Goal: Task Accomplishment & Management: Complete application form

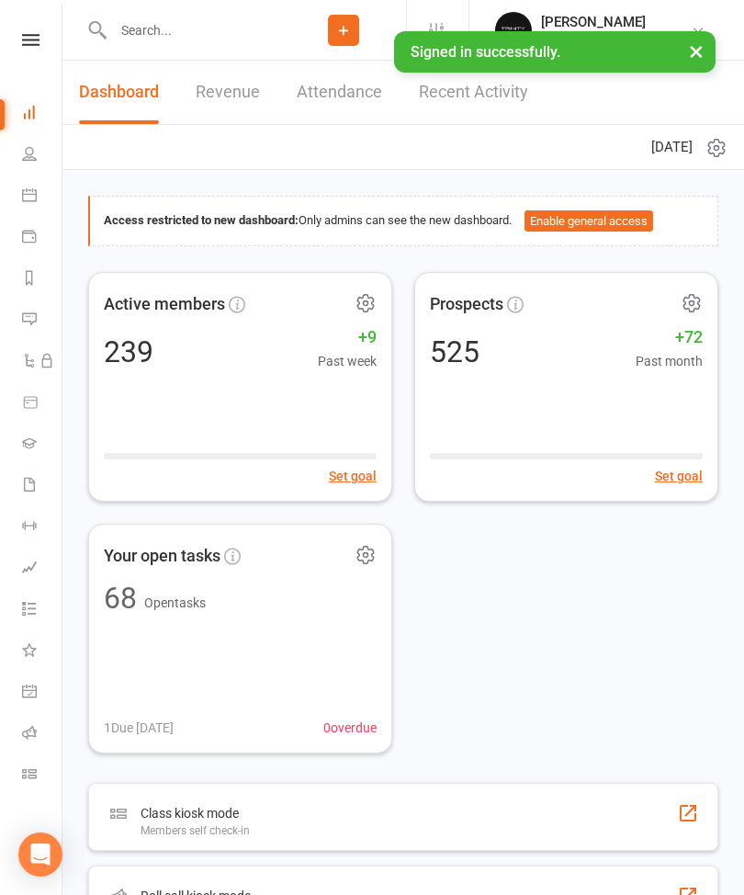
click at [31, 447] on icon at bounding box center [29, 442] width 15 height 15
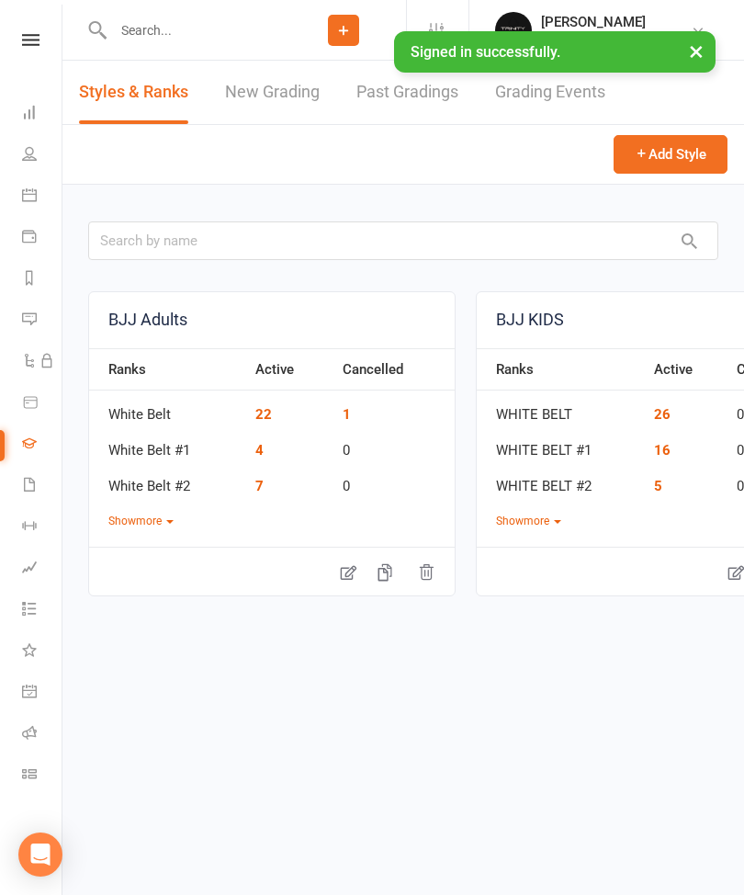
click at [273, 93] on link "New Grading" at bounding box center [272, 92] width 95 height 63
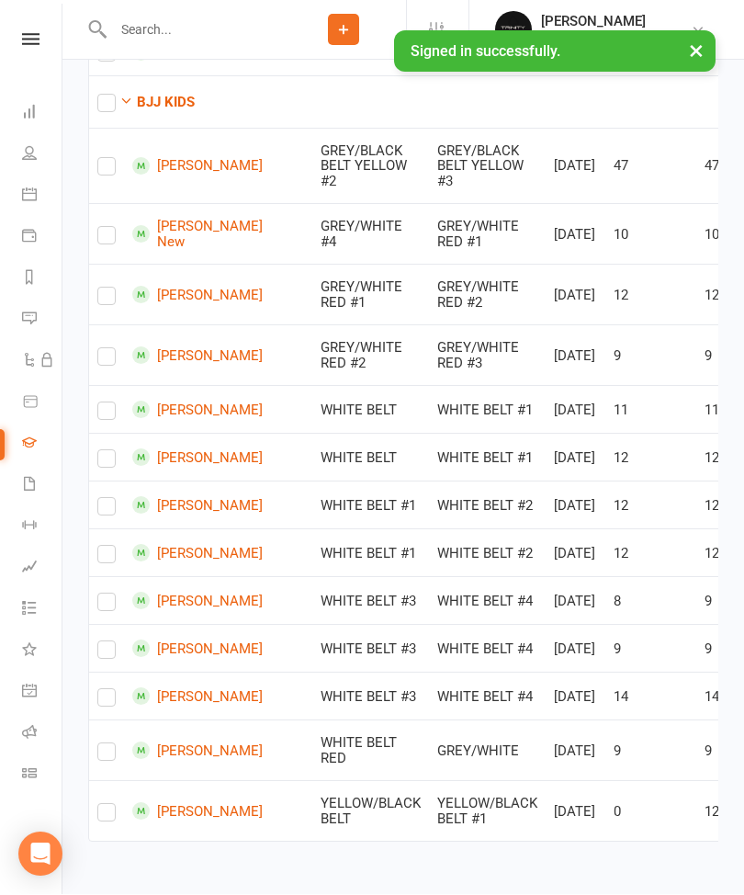
scroll to position [1337, 0]
click at [103, 511] on label at bounding box center [106, 511] width 18 height 0
click at [103, 499] on input "checkbox" at bounding box center [106, 499] width 18 height 0
checkbox input "true"
click at [108, 559] on label at bounding box center [106, 559] width 18 height 0
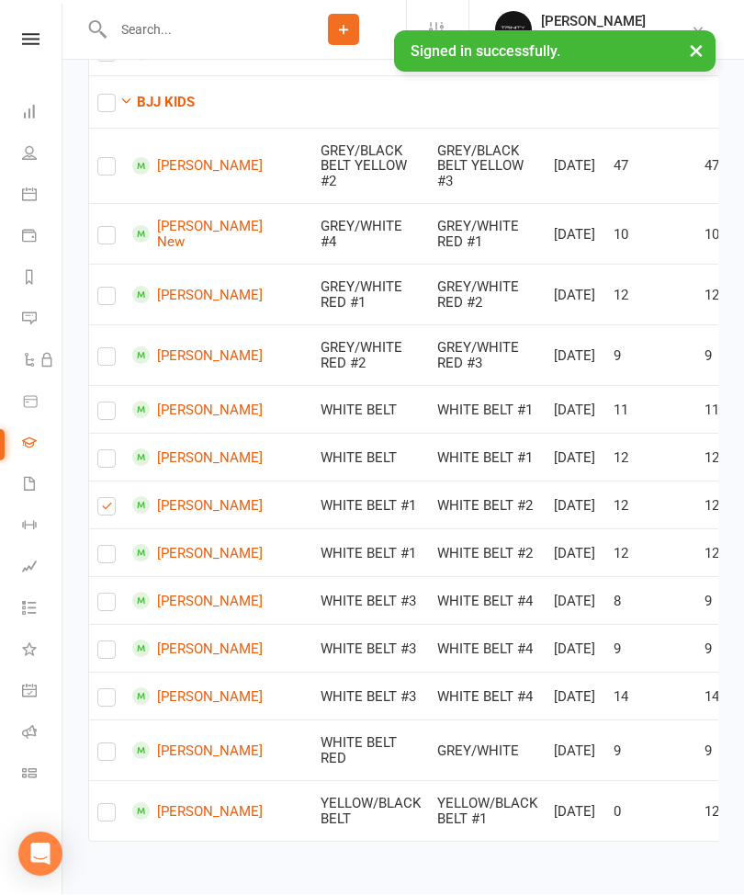
click at [108, 547] on input "checkbox" at bounding box center [106, 547] width 18 height 0
checkbox input "true"
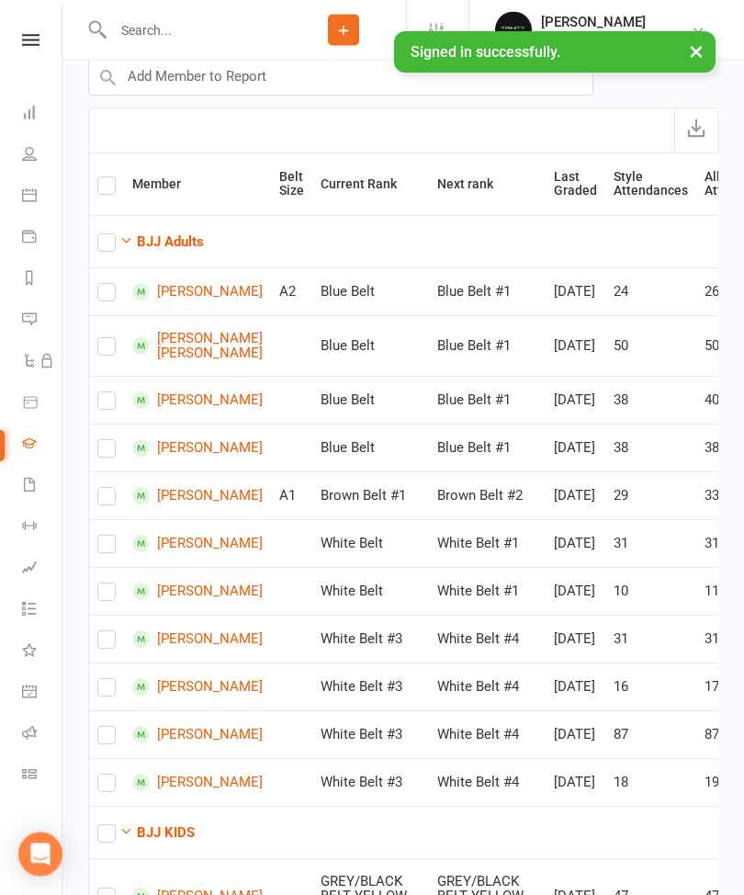
scroll to position [0, 0]
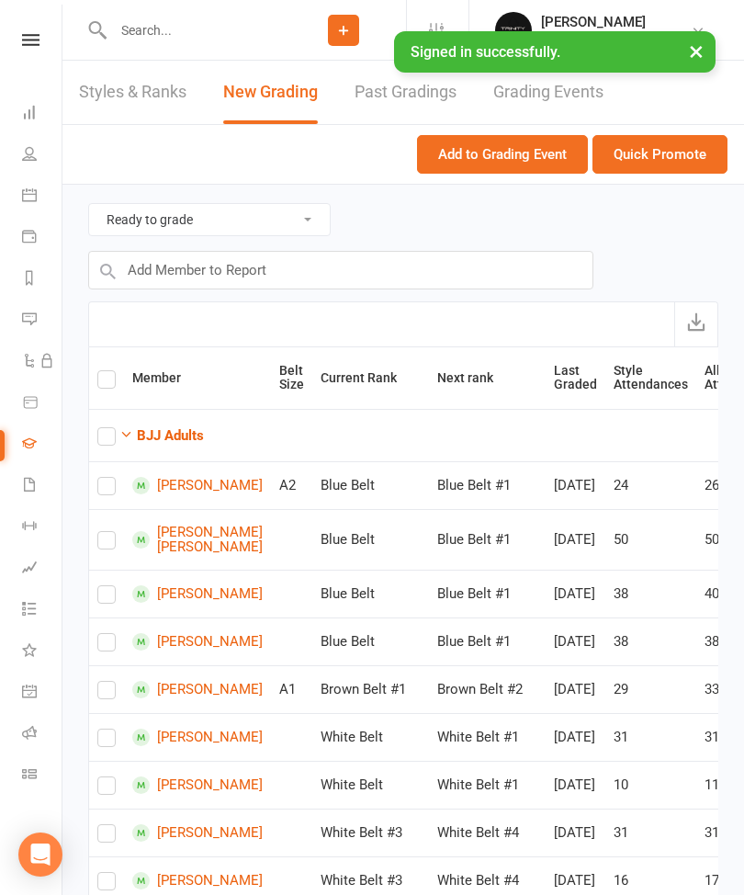
click at [682, 164] on button "Quick Promote" at bounding box center [660, 154] width 135 height 39
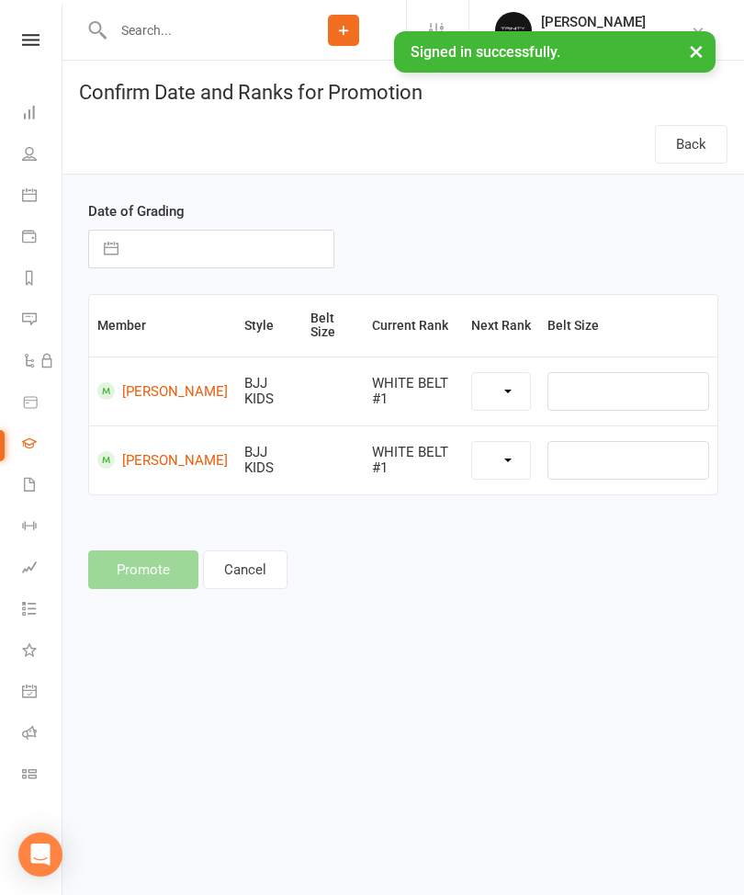
select select "39735"
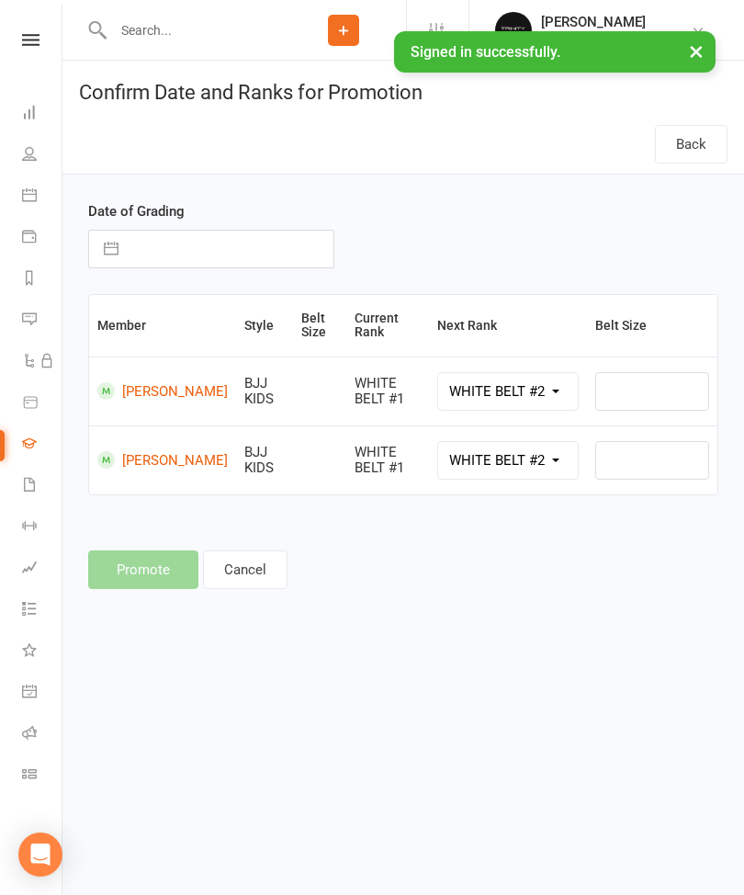
click at [137, 393] on link "[PERSON_NAME]" at bounding box center [162, 390] width 130 height 17
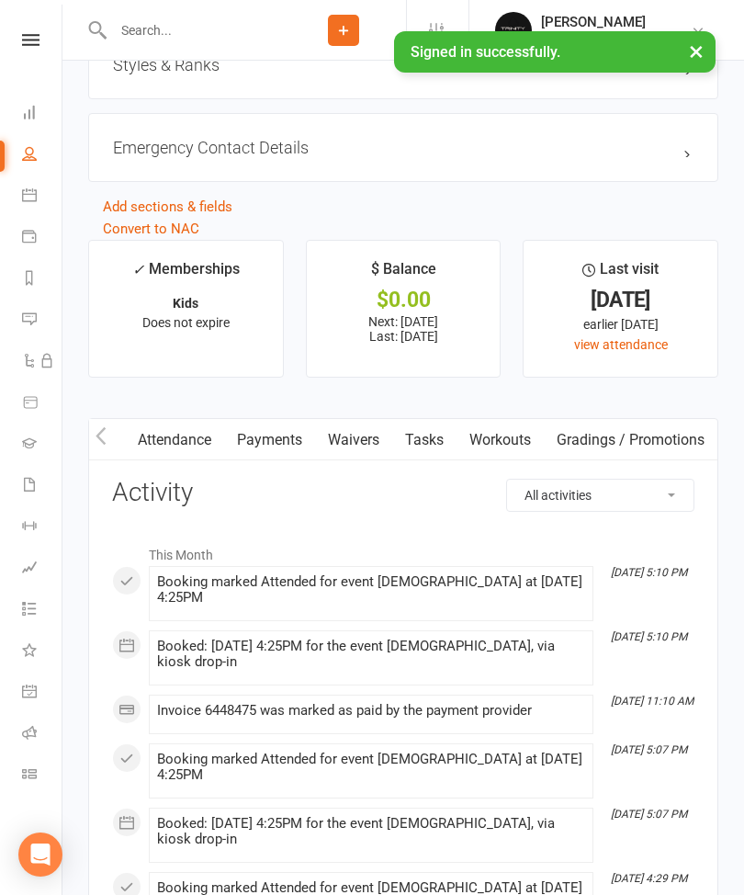
scroll to position [0, 183]
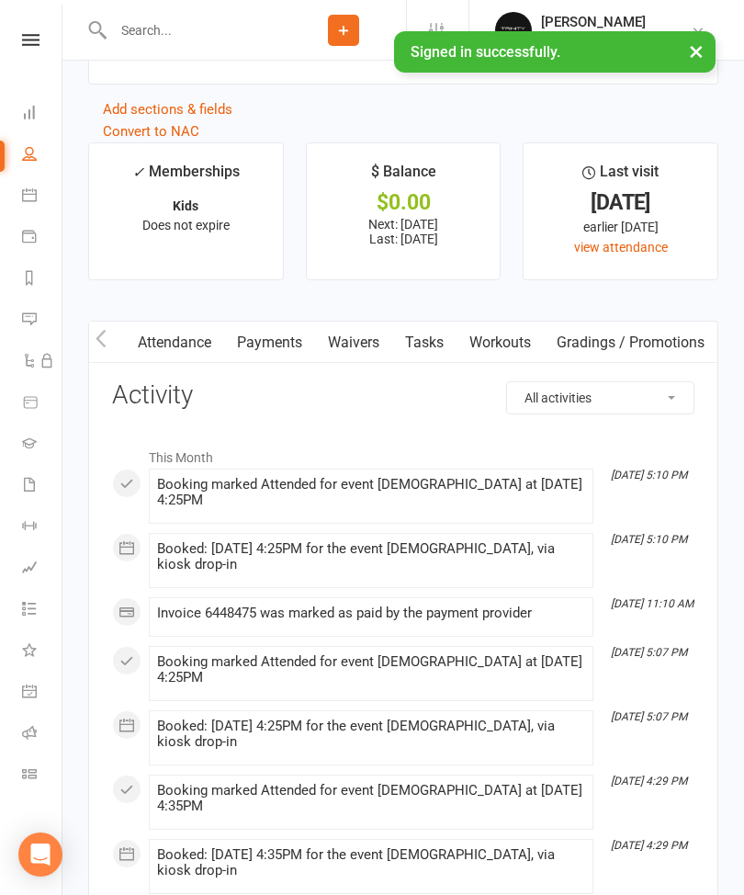
click at [642, 343] on link "Gradings / Promotions" at bounding box center [631, 343] width 174 height 42
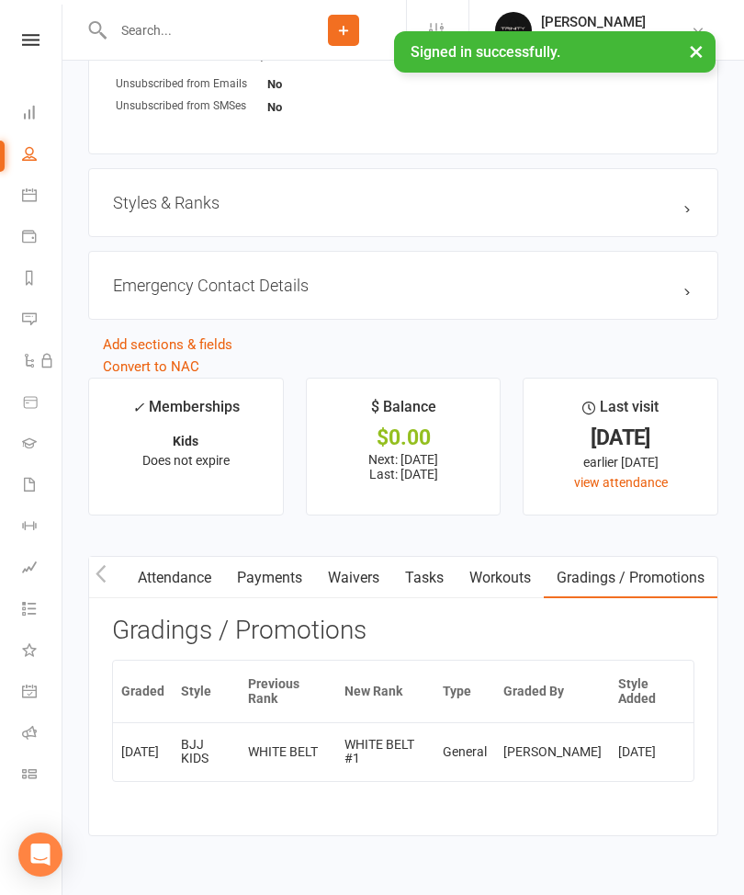
scroll to position [1351, 0]
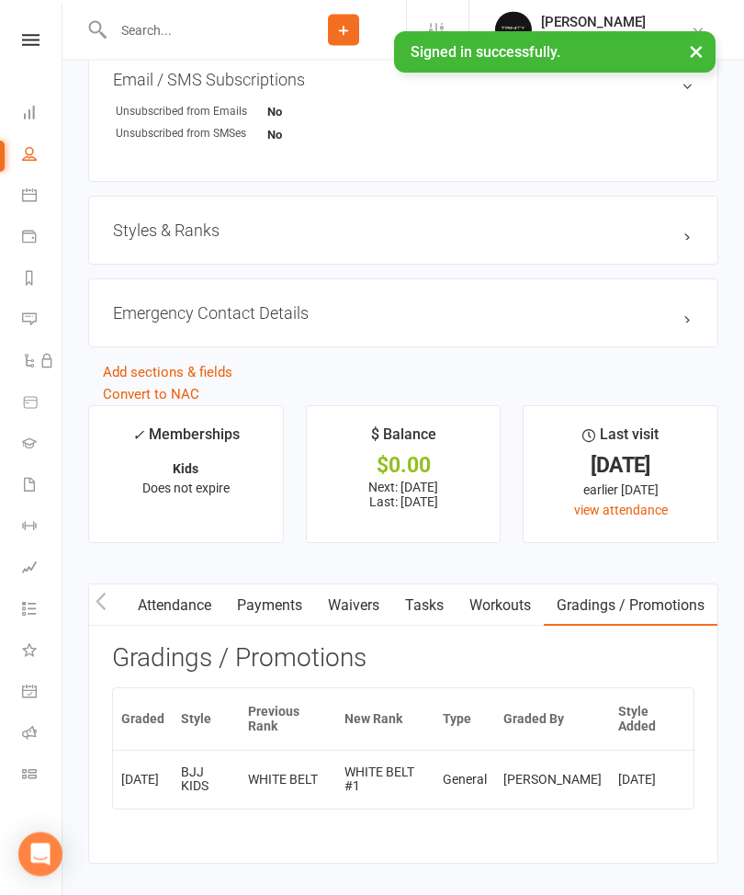
scroll to position [1315, 0]
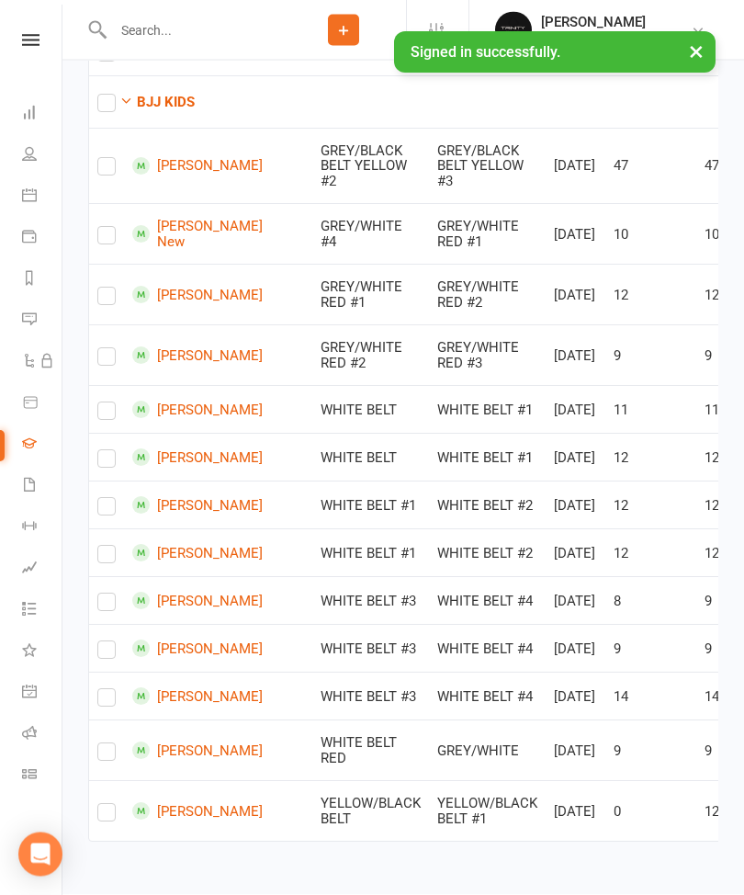
scroll to position [1211, 0]
click at [334, 577] on td "WHITE BELT #1" at bounding box center [370, 553] width 117 height 48
click at [110, 511] on label at bounding box center [106, 511] width 18 height 0
click at [110, 499] on input "checkbox" at bounding box center [106, 499] width 18 height 0
checkbox input "true"
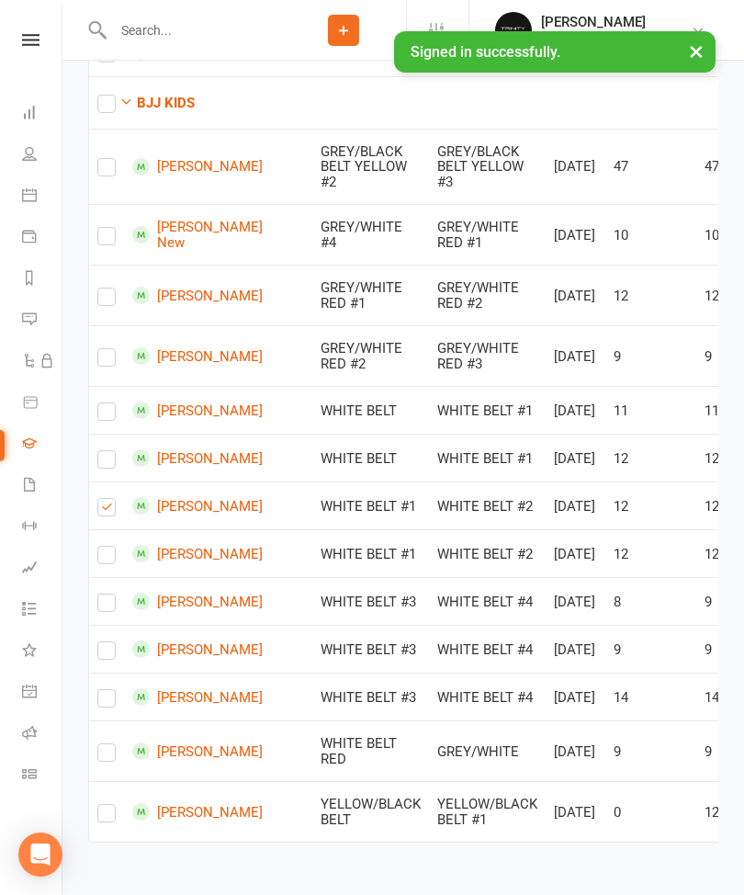
click at [107, 559] on label at bounding box center [106, 559] width 18 height 0
click at [107, 547] on input "checkbox" at bounding box center [106, 547] width 18 height 0
checkbox input "true"
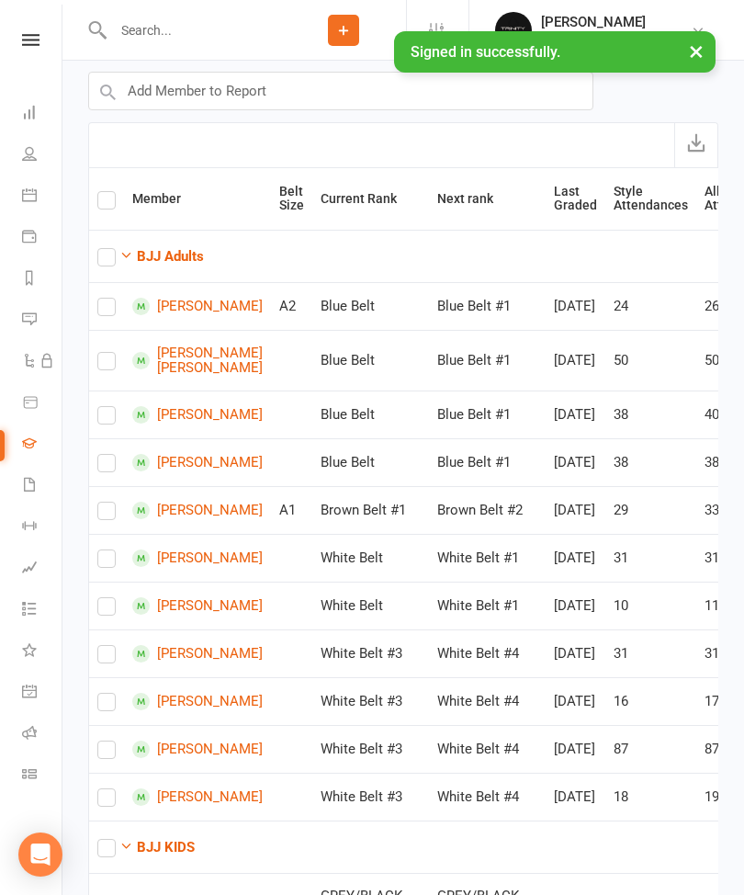
scroll to position [0, 0]
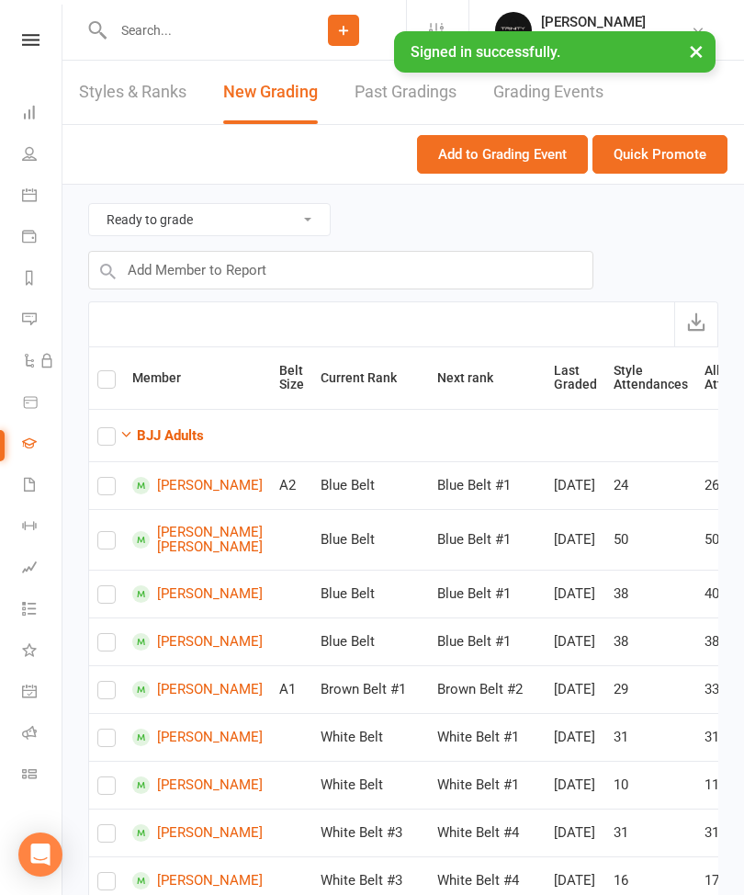
click at [699, 156] on button "Quick Promote" at bounding box center [660, 154] width 135 height 39
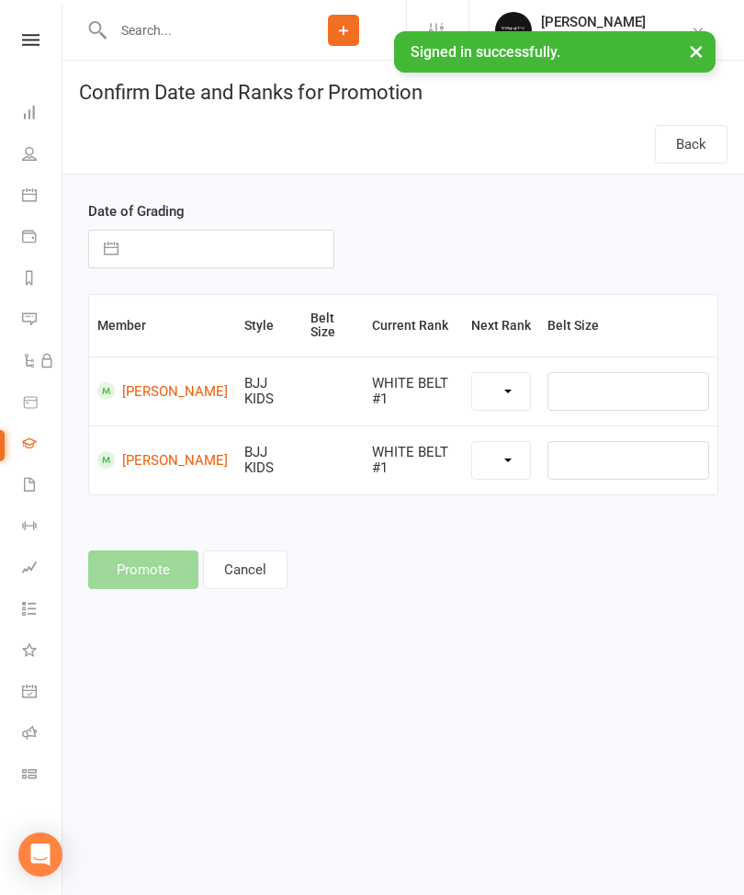
select select "39735"
